Goal: Task Accomplishment & Management: Use online tool/utility

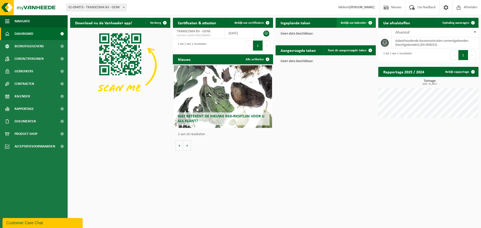
click at [357, 21] on span "Bekijk uw kalender" at bounding box center [354, 22] width 26 height 3
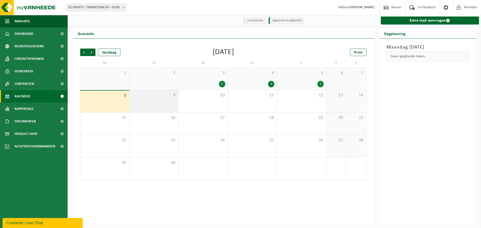
click at [156, 101] on div "9" at bounding box center [154, 101] width 49 height 22
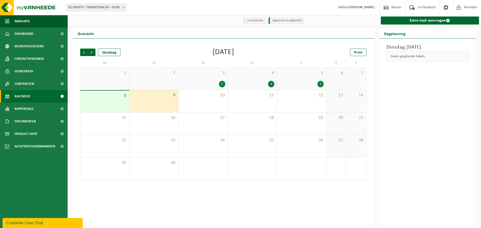
click at [158, 103] on div "9" at bounding box center [154, 101] width 49 height 22
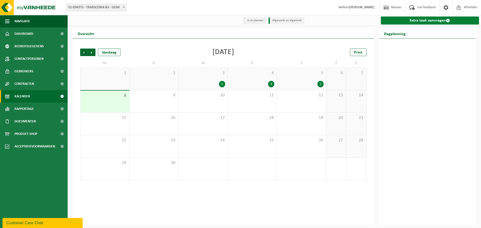
click at [437, 23] on link "Extra taak aanvragen" at bounding box center [430, 21] width 99 height 8
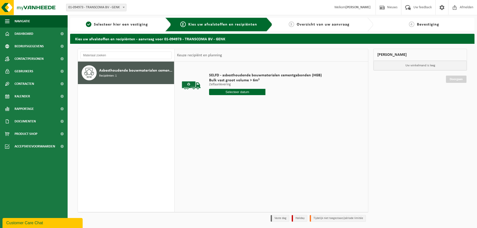
click at [237, 92] on input "text" at bounding box center [237, 92] width 56 height 6
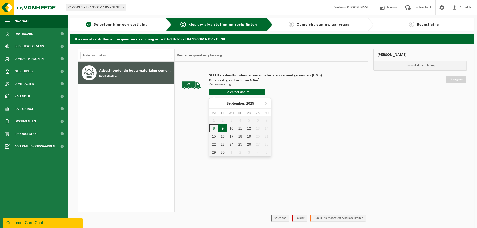
click at [224, 128] on div "9" at bounding box center [222, 129] width 9 height 8
type input "Van 2025-09-09"
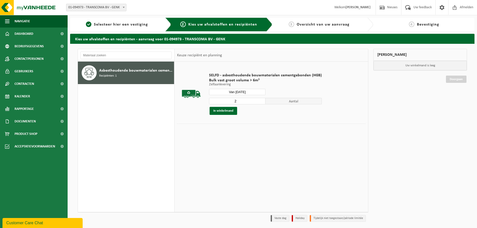
type input "2"
click at [261, 101] on input "2" at bounding box center [237, 101] width 56 height 7
click at [226, 111] on button "In winkelmand" at bounding box center [224, 111] width 28 height 8
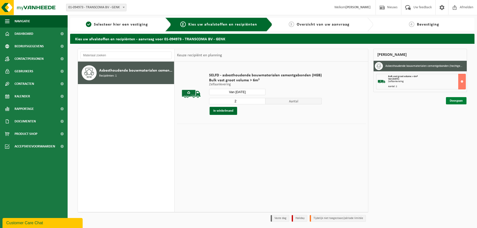
click at [459, 104] on link "Doorgaan" at bounding box center [456, 100] width 21 height 7
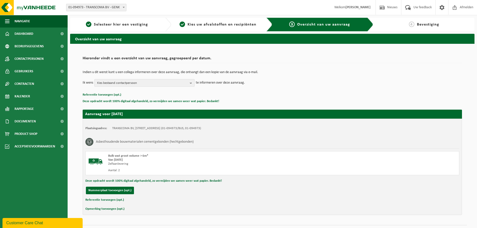
click at [182, 83] on span "Kies bestaand contactpersoon" at bounding box center [142, 83] width 91 height 8
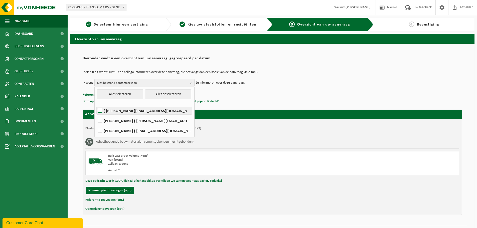
click at [158, 112] on label "( erik@transcoma.be )" at bounding box center [144, 111] width 95 height 8
click at [96, 105] on input "( erik@transcoma.be )" at bounding box center [96, 104] width 0 height 0
checkbox input "true"
click at [160, 122] on label "JIMMY MOMMENS ( jimmy.mommens@transcoma.be )" at bounding box center [144, 121] width 95 height 8
click at [96, 115] on input "JIMMY MOMMENS ( jimmy.mommens@transcoma.be )" at bounding box center [96, 114] width 0 height 0
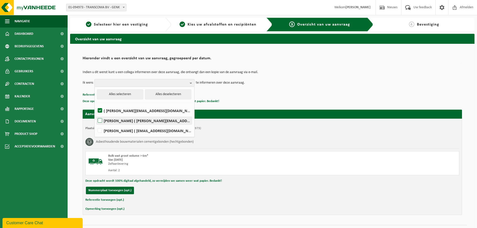
checkbox input "true"
click at [271, 89] on div "Indien u dit wenst kunt u een collega informeren over deze aanvraag, die ontvan…" at bounding box center [273, 79] width 380 height 26
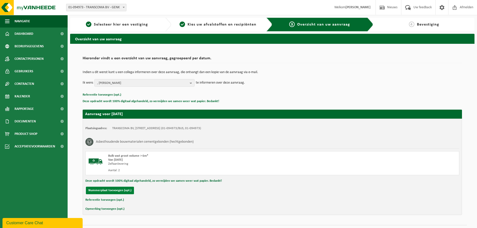
click at [122, 192] on button "Nummerplaat toevoegen (opt.)" at bounding box center [110, 191] width 48 height 8
click at [142, 191] on input "text" at bounding box center [164, 191] width 113 height 8
type input "2-BXN-080"
click at [262, 192] on input "text" at bounding box center [282, 191] width 113 height 8
type input "0495 32 85 42"
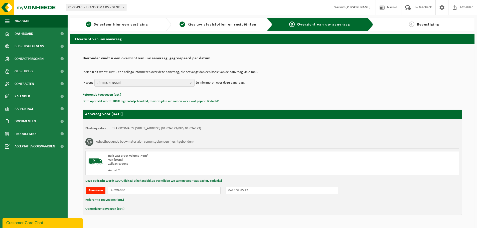
click at [362, 184] on div "Plaatsingsadres: TRANSCOMA BV, 3600 GENK, WINTERBEEKLAAN 37 (01-094973/BUS, 01-…" at bounding box center [273, 167] width 380 height 96
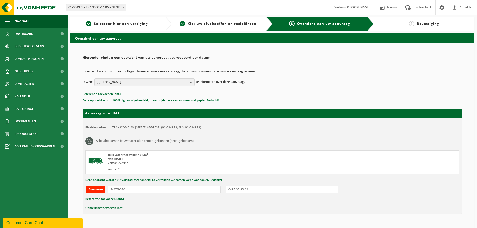
scroll to position [12, 0]
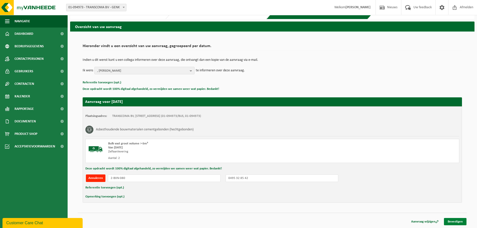
click at [452, 222] on link "Bevestigen" at bounding box center [455, 221] width 23 height 7
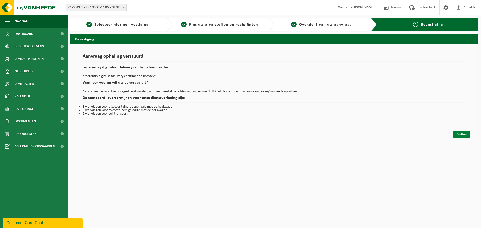
click at [468, 135] on link "Sluiten" at bounding box center [462, 134] width 17 height 7
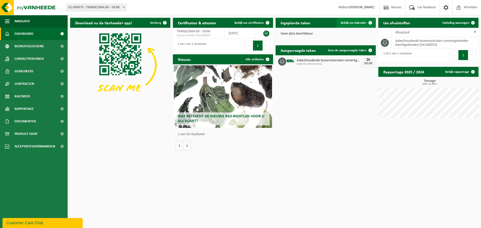
click at [349, 24] on span "Bekijk uw kalender" at bounding box center [354, 22] width 26 height 3
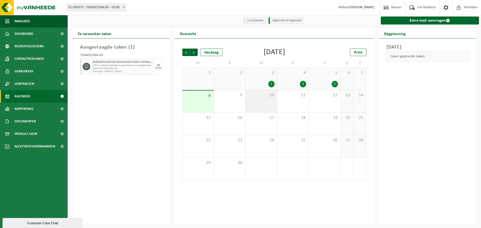
click at [264, 101] on div "10" at bounding box center [261, 101] width 31 height 22
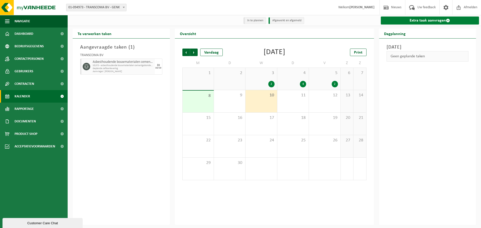
click at [426, 21] on link "Extra taak aanvragen" at bounding box center [430, 21] width 99 height 8
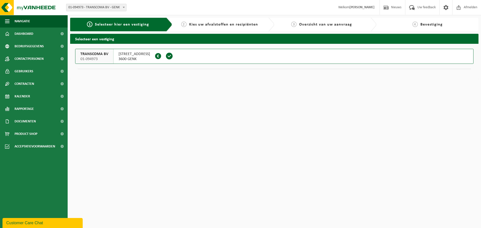
click at [197, 58] on button "TRANSCOMA BV 01-094973 WINTERBEEKLAAN 37 3600 GENK 0449.624.791" at bounding box center [274, 56] width 399 height 15
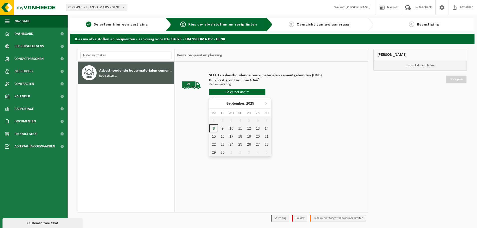
click at [246, 91] on input "text" at bounding box center [237, 92] width 56 height 6
click at [233, 129] on div "10" at bounding box center [231, 129] width 9 height 8
type input "Van [DATE]"
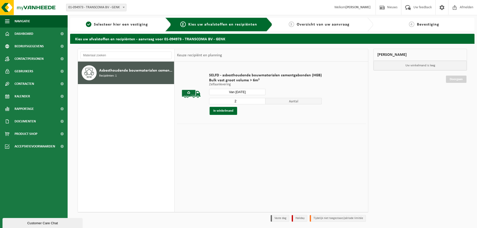
type input "2"
click at [261, 100] on input "2" at bounding box center [237, 101] width 56 height 7
click at [230, 112] on button "In winkelmand" at bounding box center [224, 111] width 28 height 8
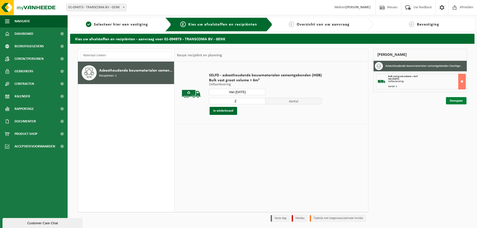
click at [456, 102] on link "Doorgaan" at bounding box center [456, 100] width 21 height 7
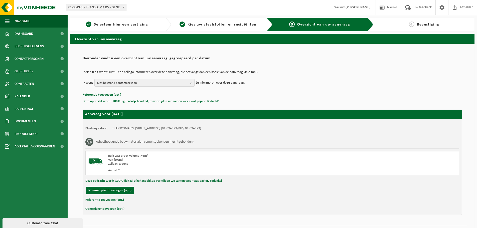
click at [177, 84] on span "Kies bestaand contactpersoon" at bounding box center [142, 83] width 91 height 8
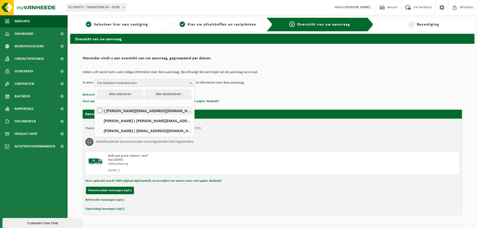
click at [151, 112] on label "( erik@transcoma.be )" at bounding box center [144, 111] width 95 height 8
click at [96, 105] on input "( erik@transcoma.be )" at bounding box center [96, 104] width 0 height 0
checkbox input "true"
click at [149, 120] on label "JIMMY MOMMENS ( jimmy.mommens@transcoma.be )" at bounding box center [144, 121] width 95 height 8
click at [96, 115] on input "JIMMY MOMMENS ( jimmy.mommens@transcoma.be )" at bounding box center [96, 114] width 0 height 0
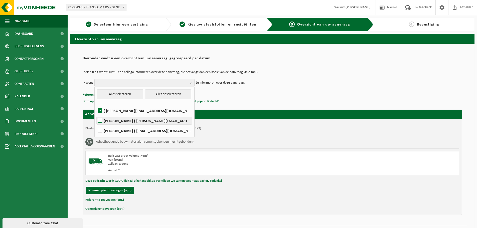
checkbox input "true"
click at [290, 89] on div "Indien u dit wenst kunt u een collega informeren over deze aanvraag, die ontvan…" at bounding box center [273, 79] width 380 height 26
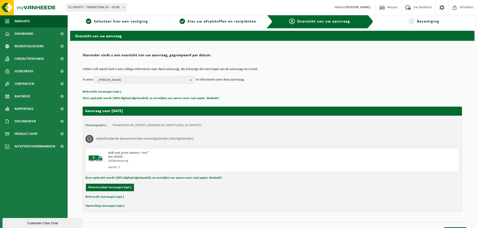
scroll to position [12, 0]
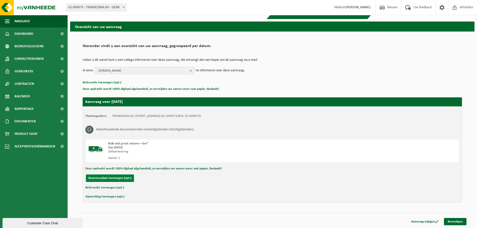
click at [121, 180] on button "Nummerplaat toevoegen (opt.)" at bounding box center [110, 179] width 48 height 8
click at [136, 178] on input "text" at bounding box center [164, 179] width 113 height 8
type input "2-BXN-080"
click at [253, 180] on input "text" at bounding box center [282, 179] width 113 height 8
type input "0495 32 85 42"
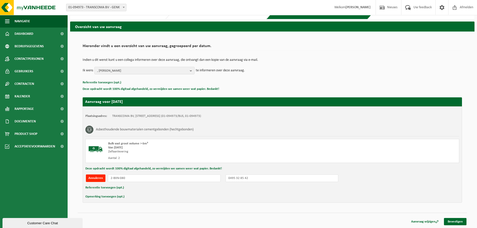
click at [258, 188] on div "Referentie toevoegen (opt.)" at bounding box center [272, 188] width 374 height 7
click at [452, 221] on link "Bevestigen" at bounding box center [455, 221] width 23 height 7
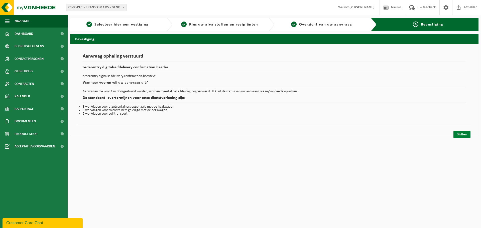
click at [470, 135] on link "Sluiten" at bounding box center [462, 134] width 17 height 7
